Goal: Transaction & Acquisition: Download file/media

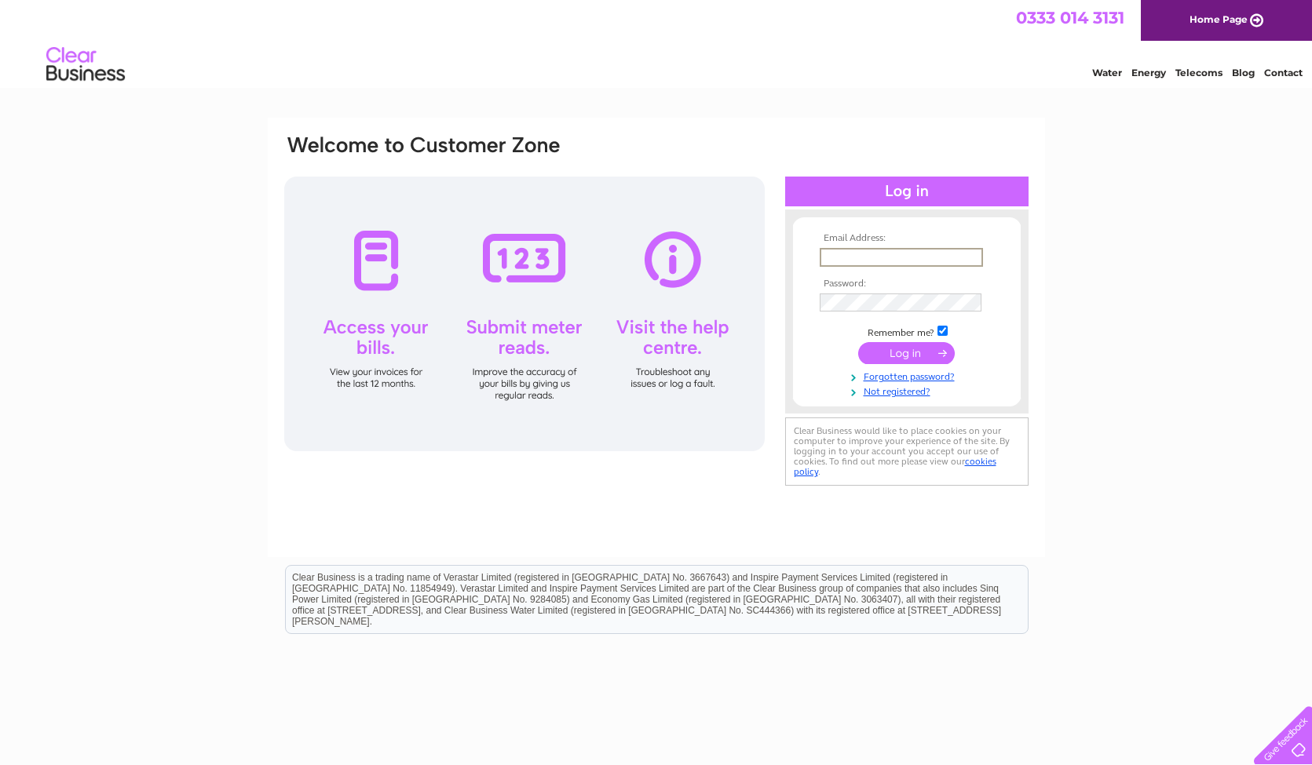
type input "[EMAIL_ADDRESS][DOMAIN_NAME]"
click at [928, 352] on input "submit" at bounding box center [906, 353] width 97 height 22
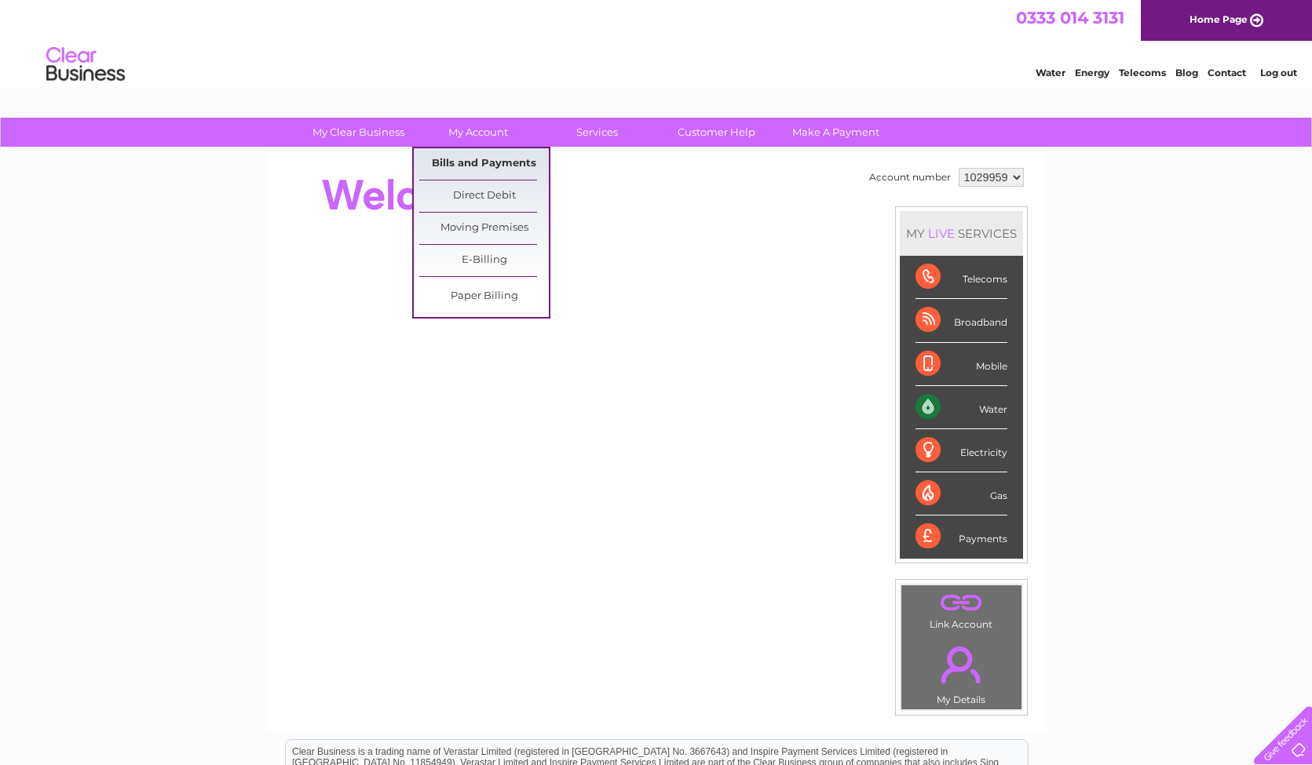
click at [487, 169] on link "Bills and Payments" at bounding box center [484, 163] width 130 height 31
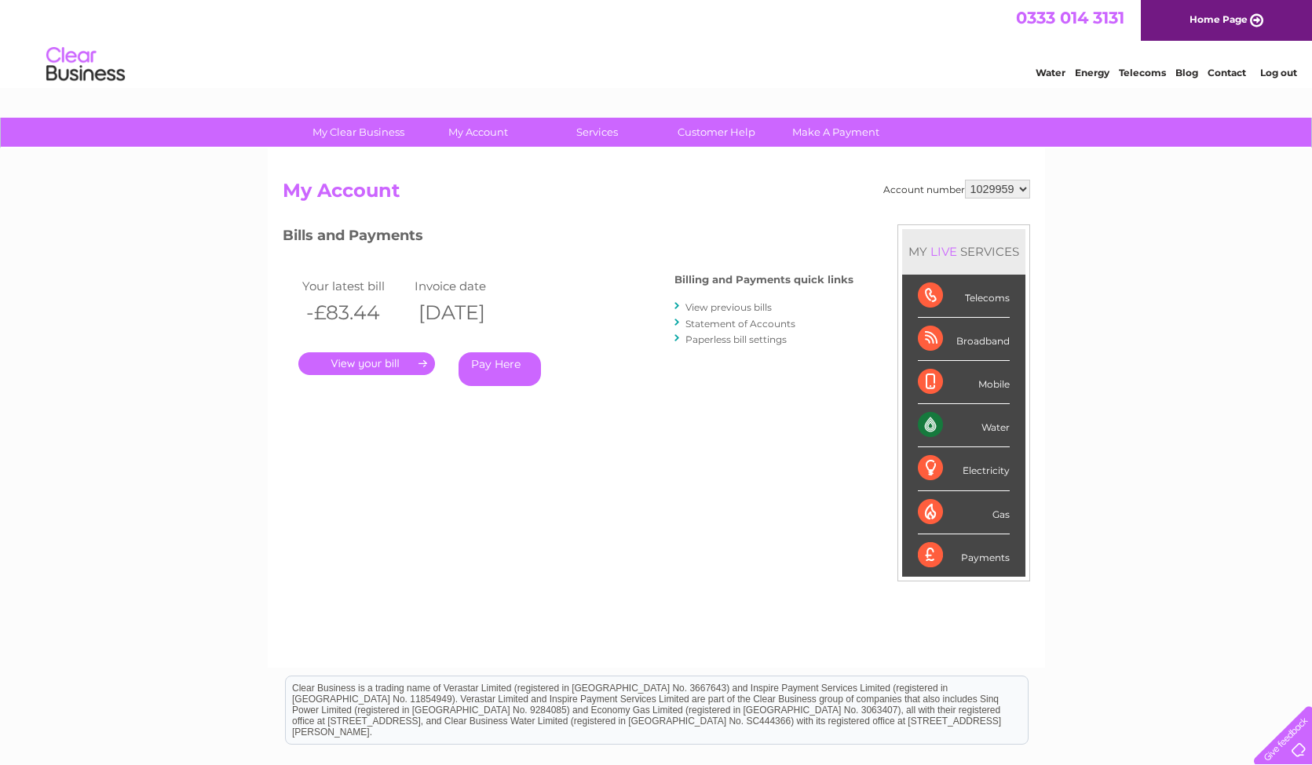
click at [412, 373] on link "." at bounding box center [366, 363] width 137 height 23
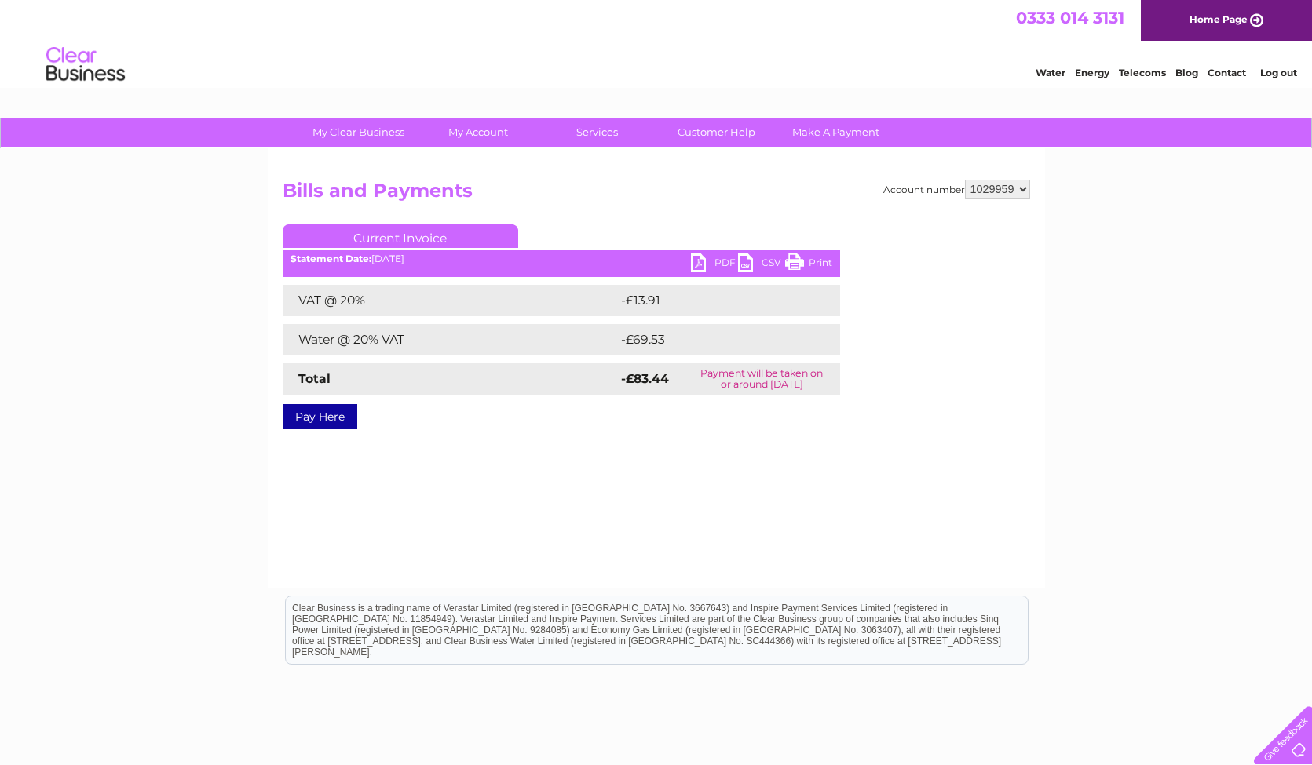
click at [726, 265] on link "PDF" at bounding box center [714, 265] width 47 height 23
select select "1070867"
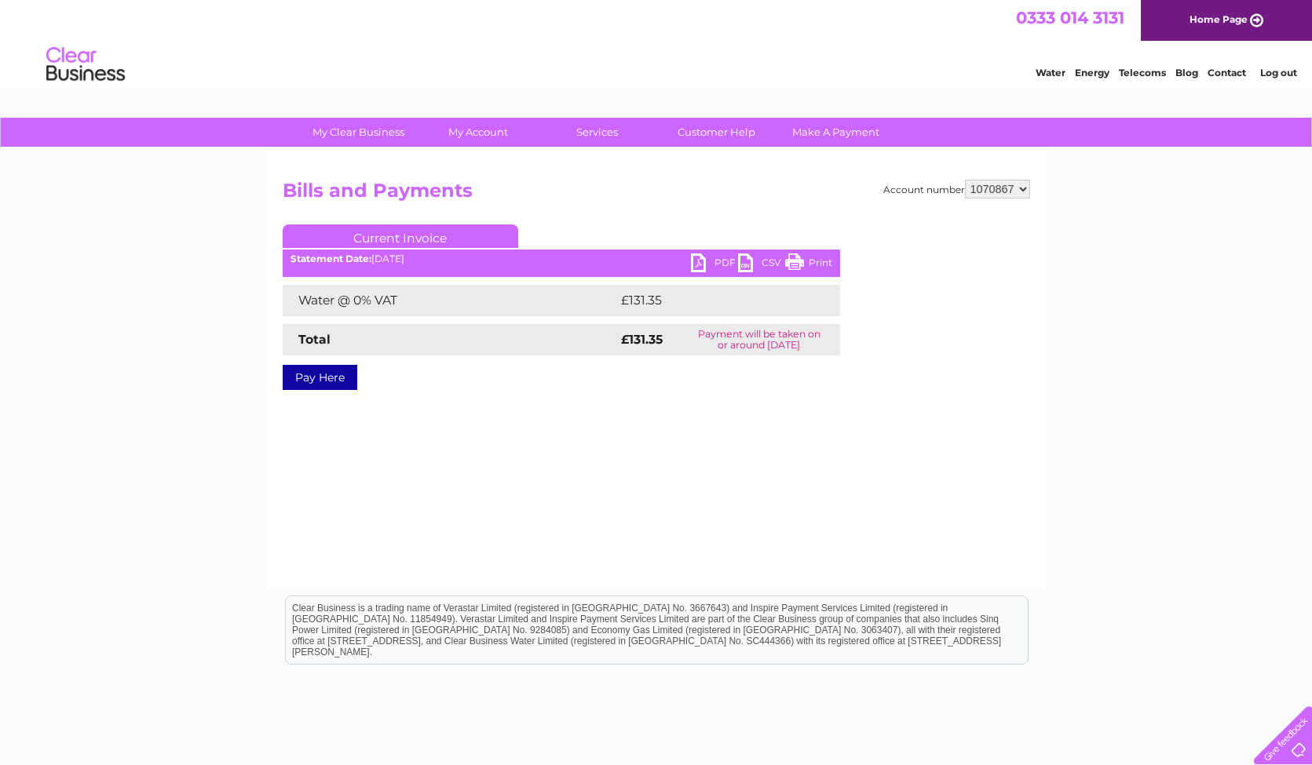
click at [718, 265] on link "PDF" at bounding box center [714, 265] width 47 height 23
click at [714, 268] on link "PDF" at bounding box center [714, 265] width 47 height 23
